Goal: Check status: Check status

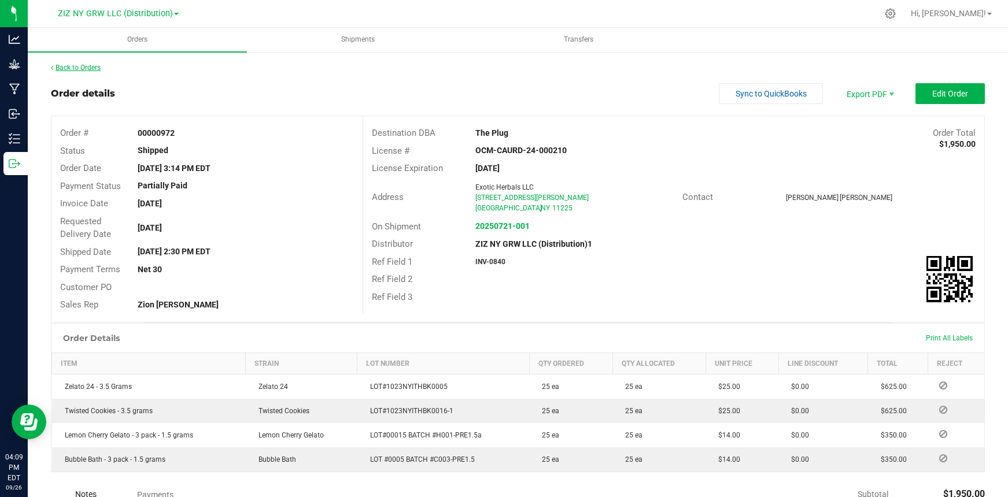
click at [93, 68] on link "Back to Orders" at bounding box center [76, 68] width 50 height 8
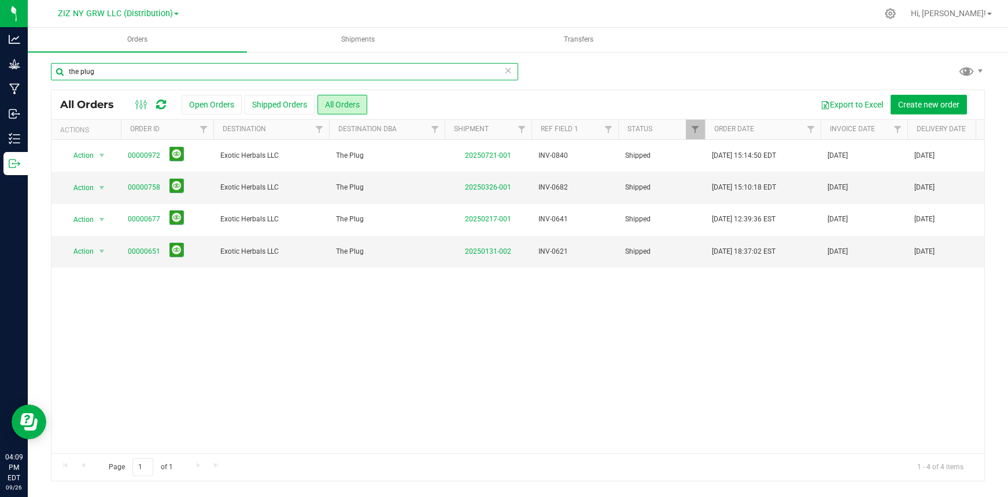
drag, startPoint x: 95, startPoint y: 72, endPoint x: 72, endPoint y: 72, distance: 22.6
click at [73, 72] on input "the plug" at bounding box center [284, 71] width 467 height 17
click at [63, 72] on input "the plug" at bounding box center [284, 71] width 467 height 17
drag, startPoint x: 87, startPoint y: 62, endPoint x: 79, endPoint y: 64, distance: 8.8
click at [87, 63] on input "the plug" at bounding box center [284, 71] width 467 height 17
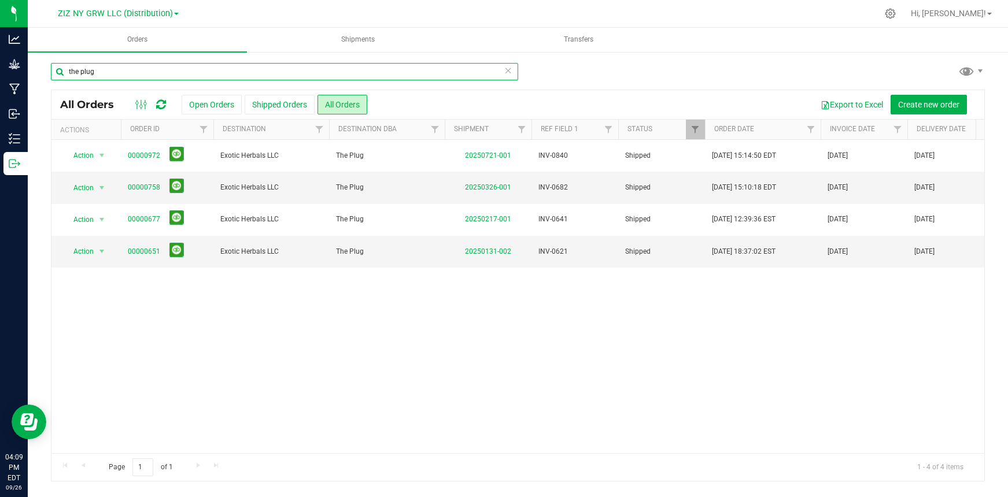
drag, startPoint x: 65, startPoint y: 71, endPoint x: 126, endPoint y: 71, distance: 60.7
click at [126, 71] on input "the plug" at bounding box center [284, 71] width 467 height 17
type input "l"
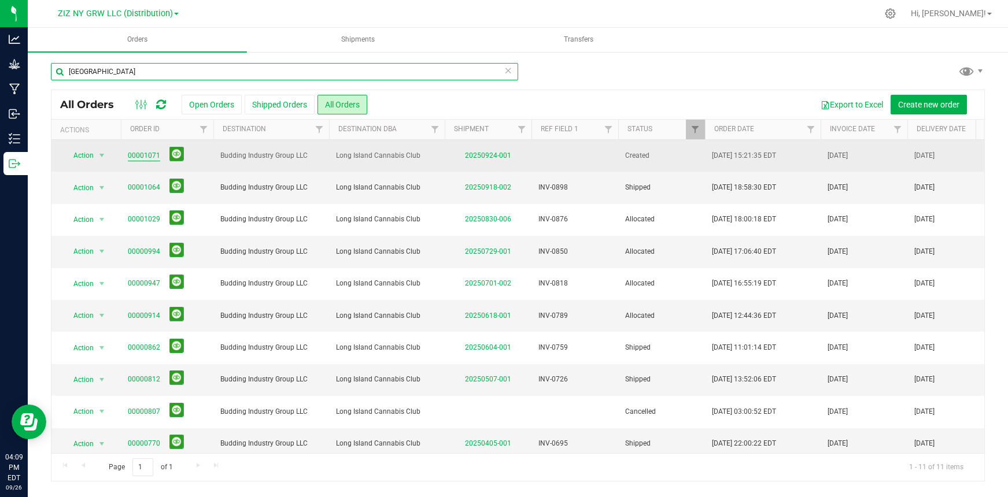
type input "[GEOGRAPHIC_DATA]"
click at [143, 153] on link "00001071" at bounding box center [144, 155] width 32 height 11
